Goal: Task Accomplishment & Management: Manage account settings

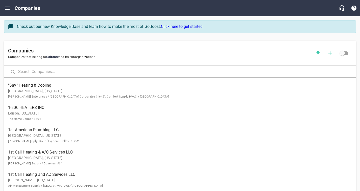
click at [39, 72] on input "text" at bounding box center [187, 71] width 338 height 11
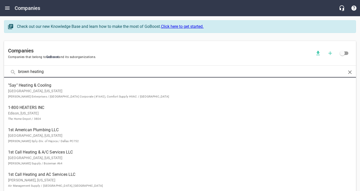
type input "brown heating"
click button at bounding box center [0, 0] width 0 height 0
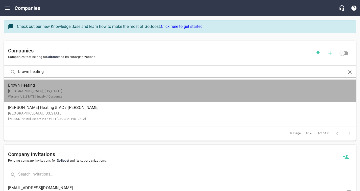
click at [34, 88] on p "[GEOGRAPHIC_DATA], [US_STATE] [GEOGRAPHIC_DATA][US_STATE] Supply / Corporate" at bounding box center [176, 93] width 336 height 11
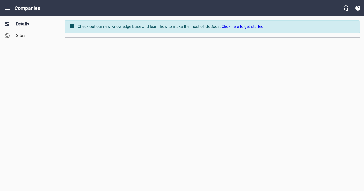
select select "[US_STATE]"
select select "62"
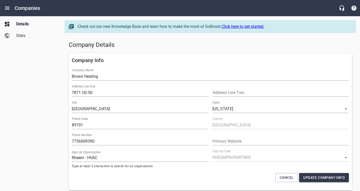
click at [121, 76] on input "Brown Heating" at bounding box center [210, 76] width 277 height 8
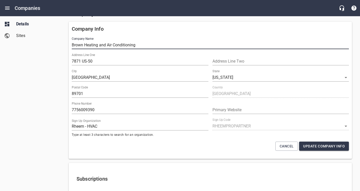
scroll to position [34, 0]
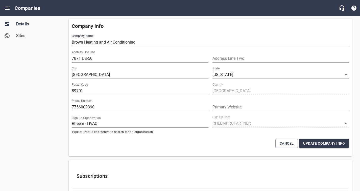
type input "Brown Heating and Air Conditioning"
click at [99, 58] on input "7871 US-50" at bounding box center [140, 58] width 137 height 8
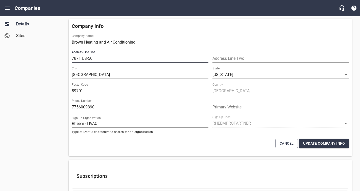
click at [99, 58] on input "7871 US-50" at bounding box center [140, 58] width 137 height 8
type input "[STREET_ADDRESS][PERSON_NAME]"
click at [79, 76] on input "[GEOGRAPHIC_DATA]" at bounding box center [140, 75] width 137 height 8
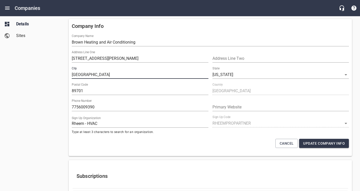
click at [79, 76] on input "[GEOGRAPHIC_DATA]" at bounding box center [140, 75] width 137 height 8
type input "[GEOGRAPHIC_DATA]"
click at [85, 92] on input "89701" at bounding box center [140, 91] width 137 height 8
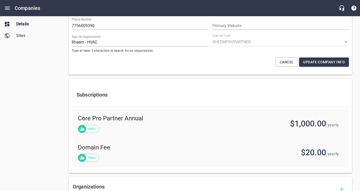
scroll to position [122, 0]
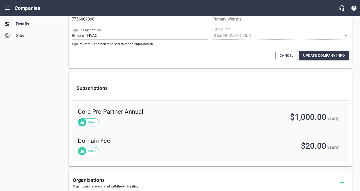
type input "89706"
click at [313, 56] on span "Update Company Info" at bounding box center [324, 55] width 42 height 6
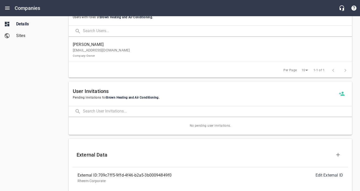
scroll to position [418, 0]
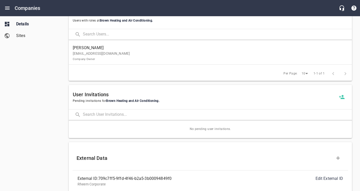
click at [167, 61] on link "[PERSON_NAME] [PERSON_NAME][EMAIL_ADDRESS][DOMAIN_NAME] Company Owner" at bounding box center [210, 53] width 283 height 22
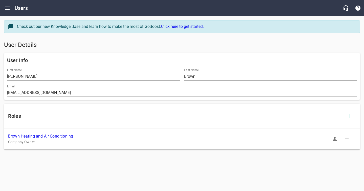
click at [336, 141] on icon "button" at bounding box center [335, 138] width 6 height 6
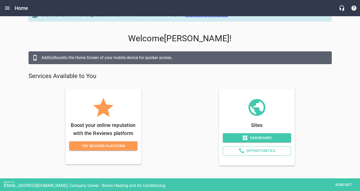
scroll to position [14, 0]
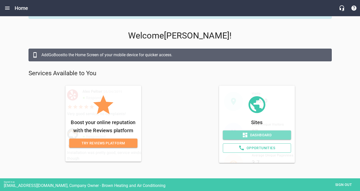
click at [250, 133] on span "Dashboard" at bounding box center [257, 135] width 60 height 6
